Goal: Task Accomplishment & Management: Manage account settings

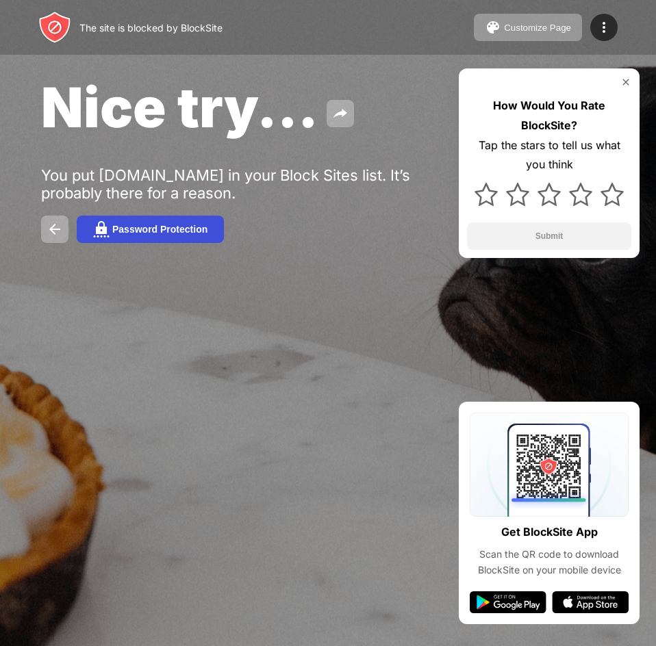
click at [160, 224] on div "Password Protection" at bounding box center [159, 229] width 95 height 11
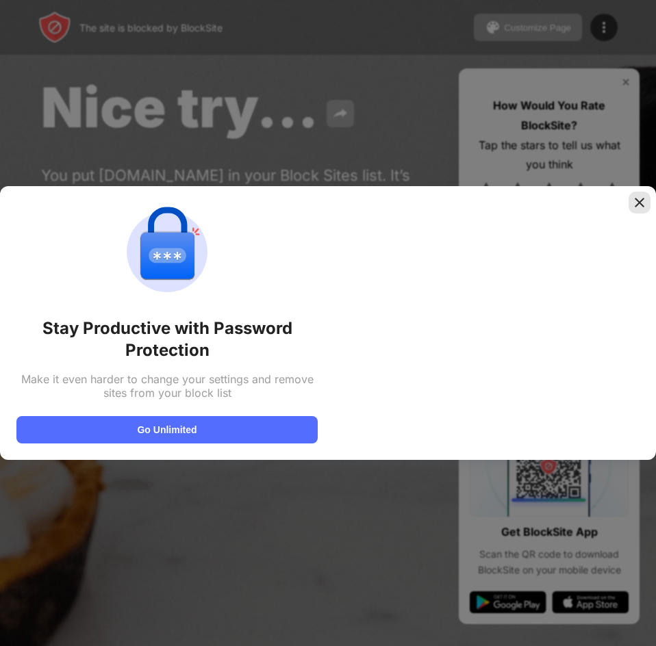
click at [639, 205] on img at bounding box center [639, 203] width 14 height 14
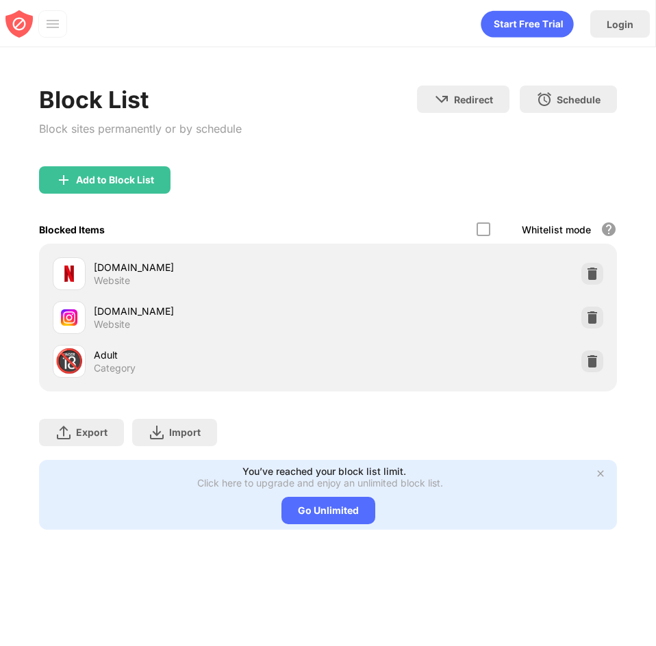
click at [588, 272] on img at bounding box center [592, 274] width 14 height 14
